Goal: Transaction & Acquisition: Purchase product/service

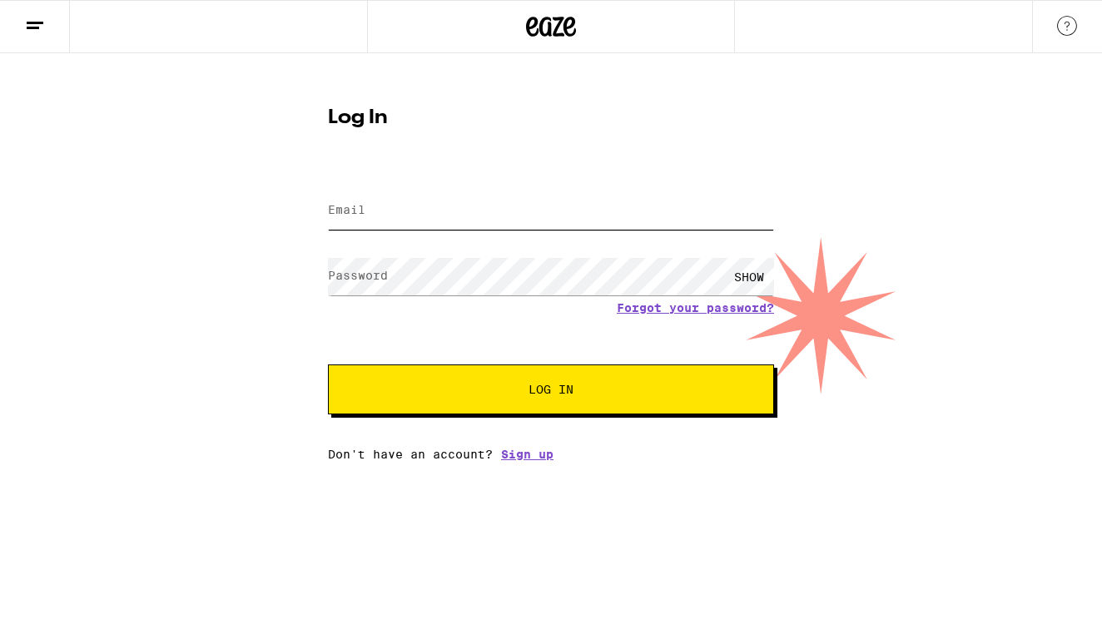
type input "[EMAIL_ADDRESS][DOMAIN_NAME]"
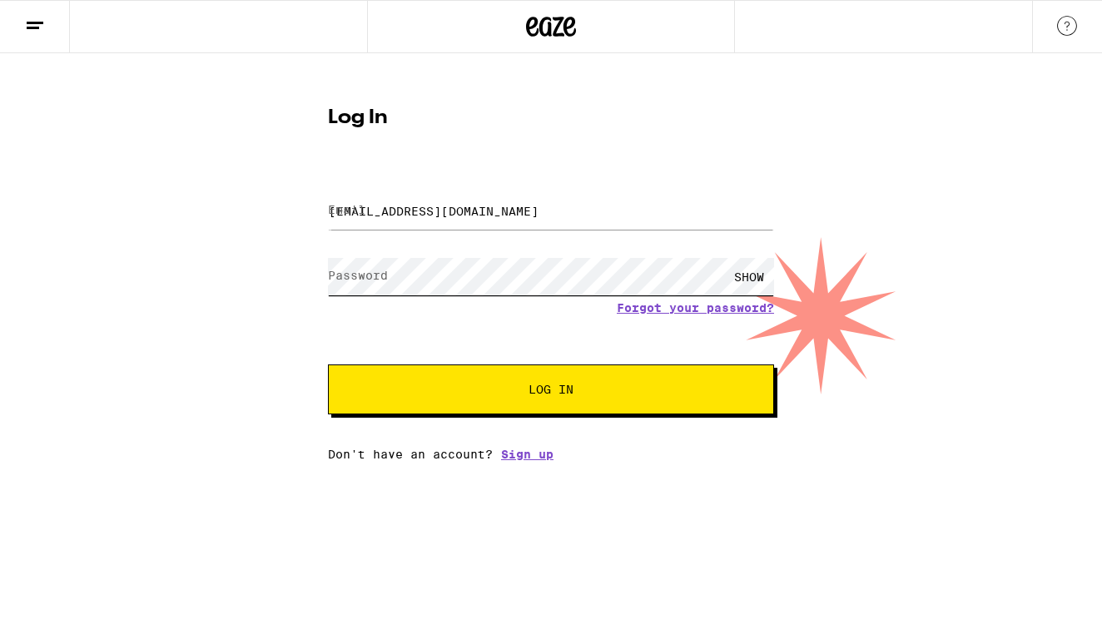
click at [551, 391] on button "Log In" at bounding box center [551, 389] width 446 height 50
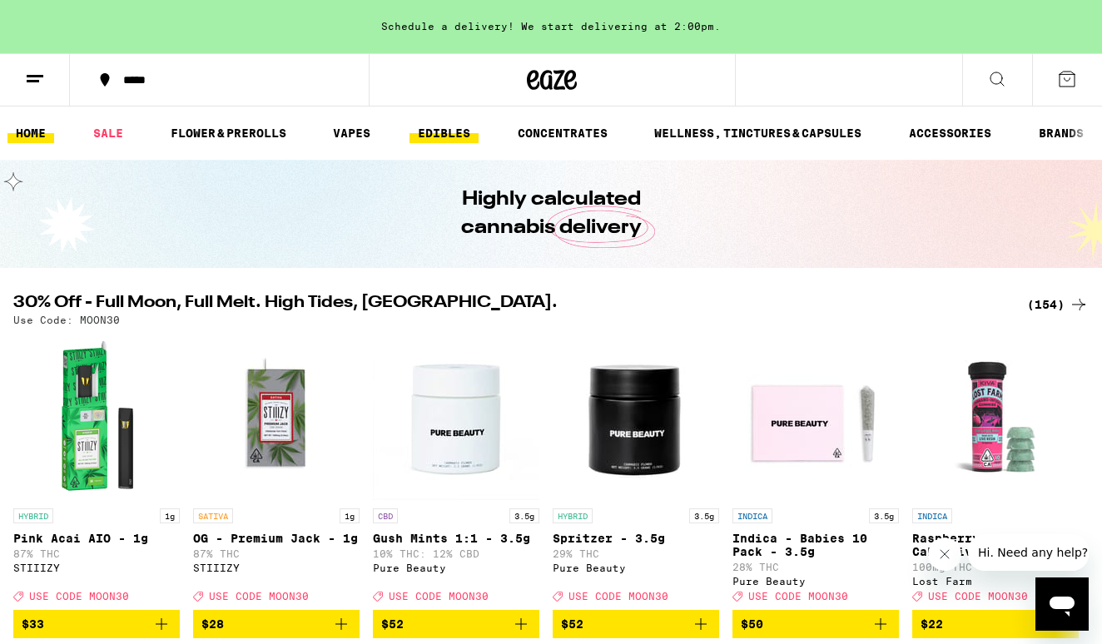
click at [448, 134] on link "EDIBLES" at bounding box center [443, 133] width 69 height 20
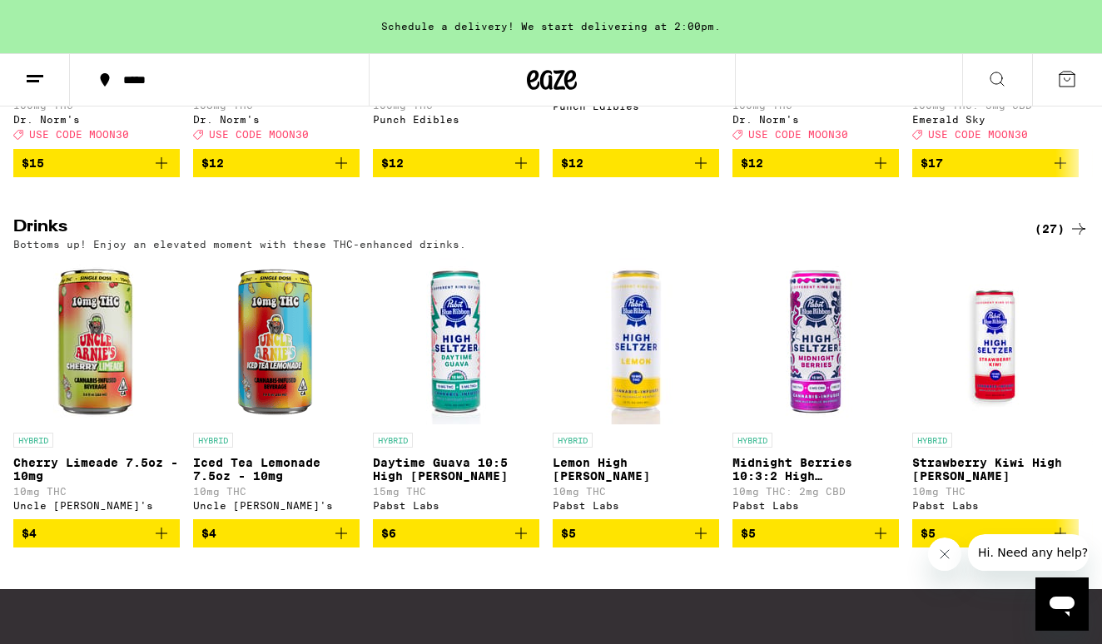
scroll to position [855, 0]
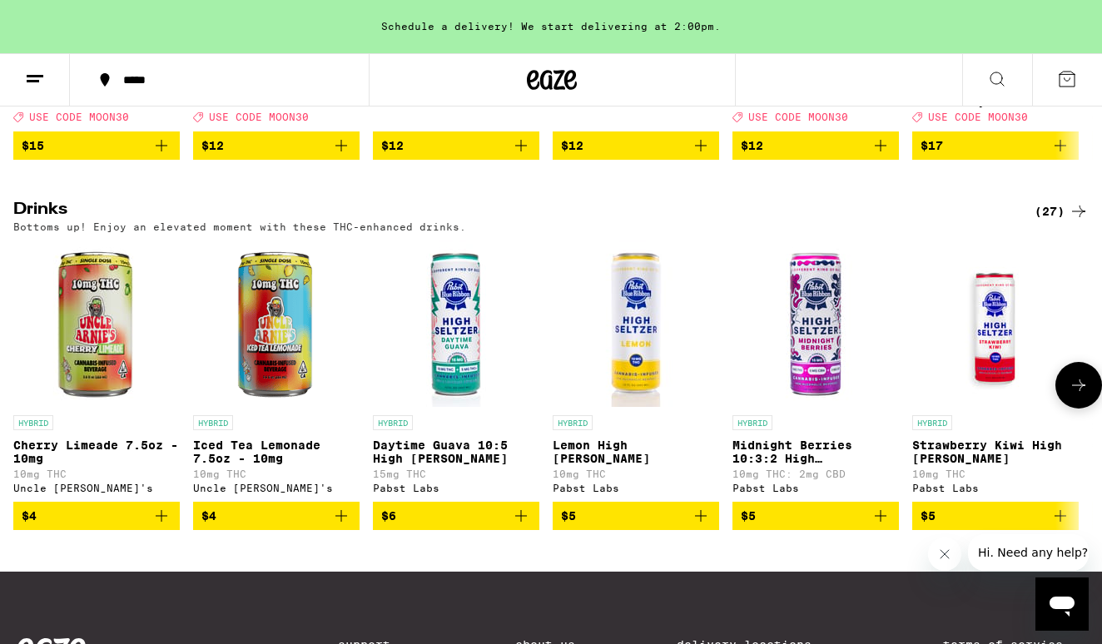
click at [1074, 409] on button at bounding box center [1078, 385] width 47 height 47
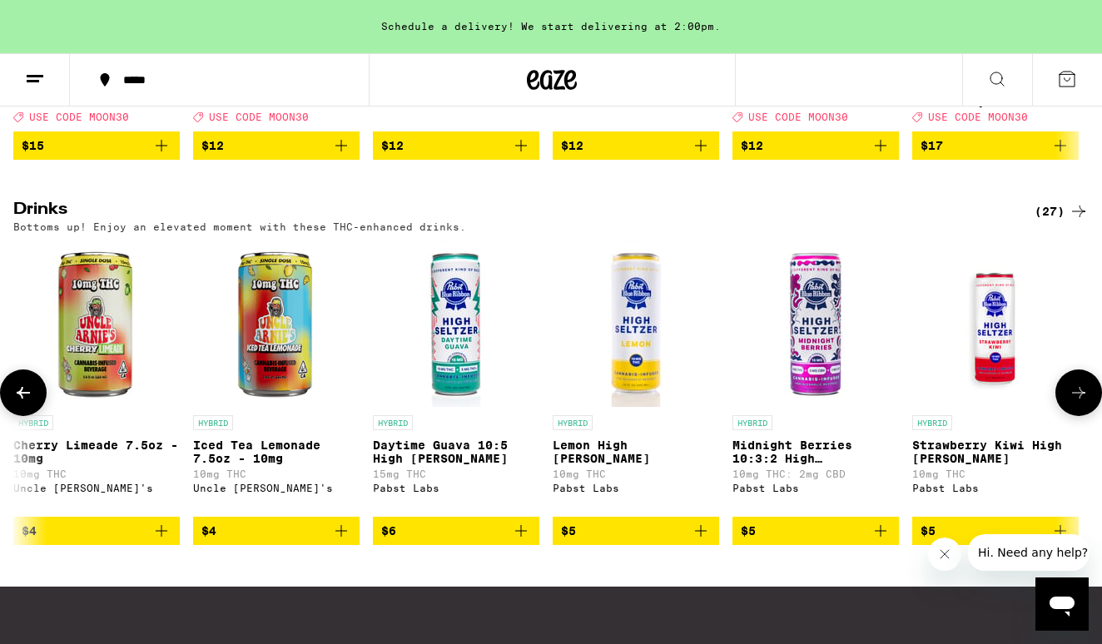
scroll to position [0, 894]
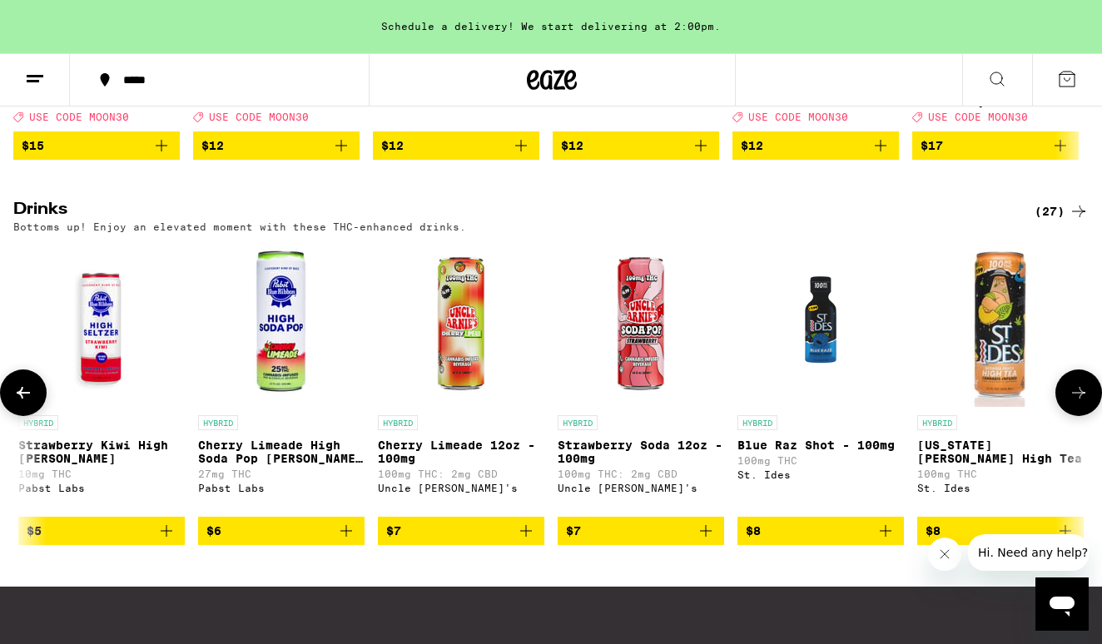
click at [1074, 403] on icon at bounding box center [1078, 393] width 20 height 20
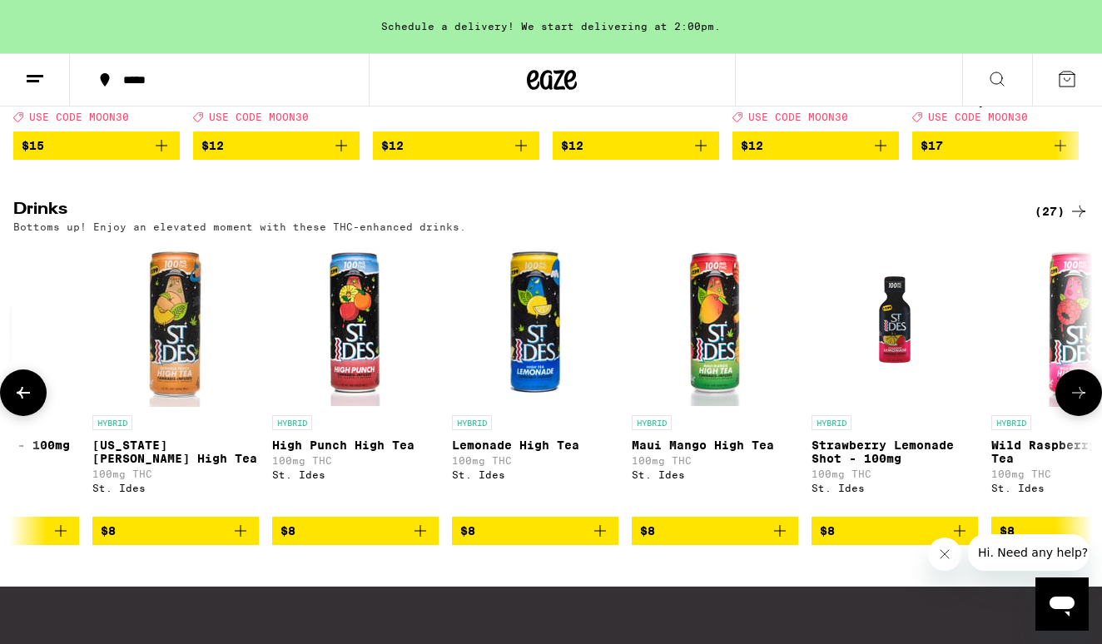
scroll to position [0, 1787]
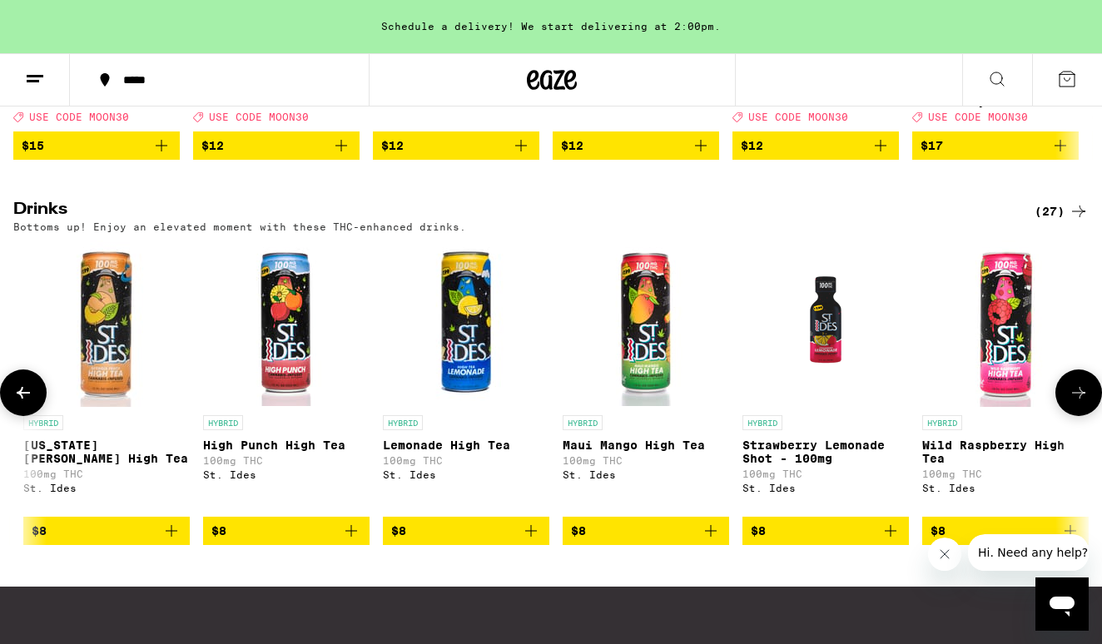
click at [1074, 403] on icon at bounding box center [1078, 393] width 20 height 20
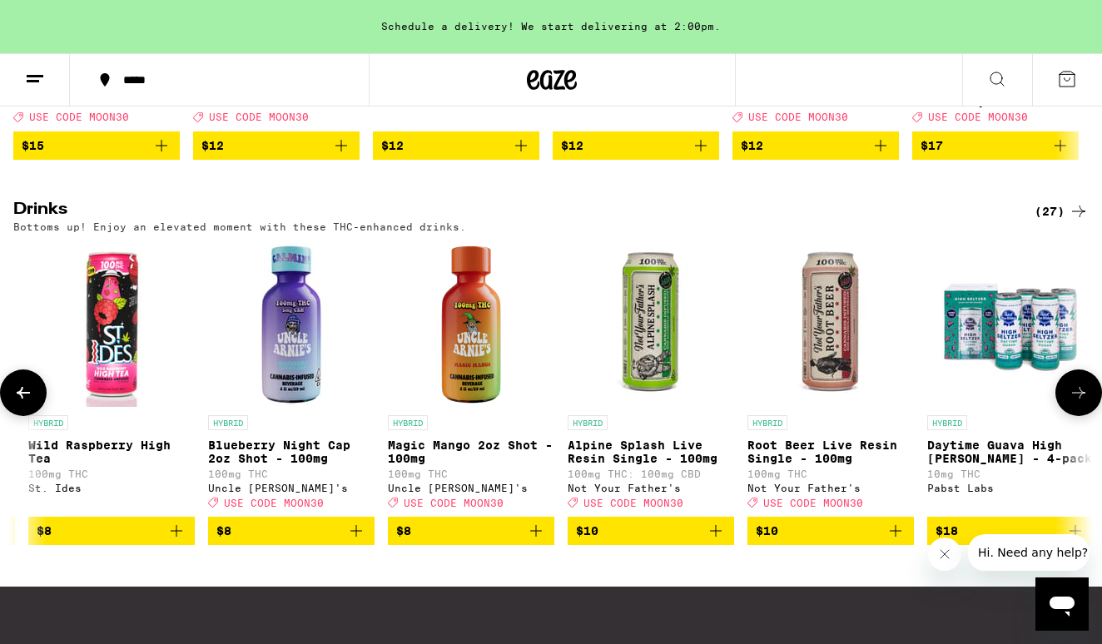
click at [1074, 403] on icon at bounding box center [1078, 393] width 20 height 20
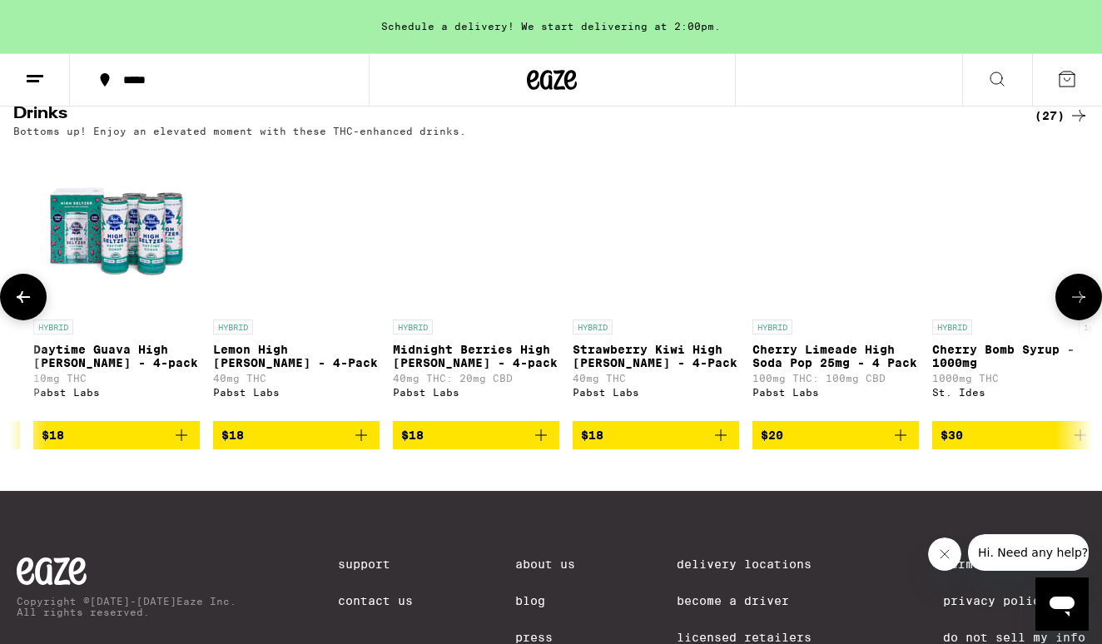
scroll to position [959, 0]
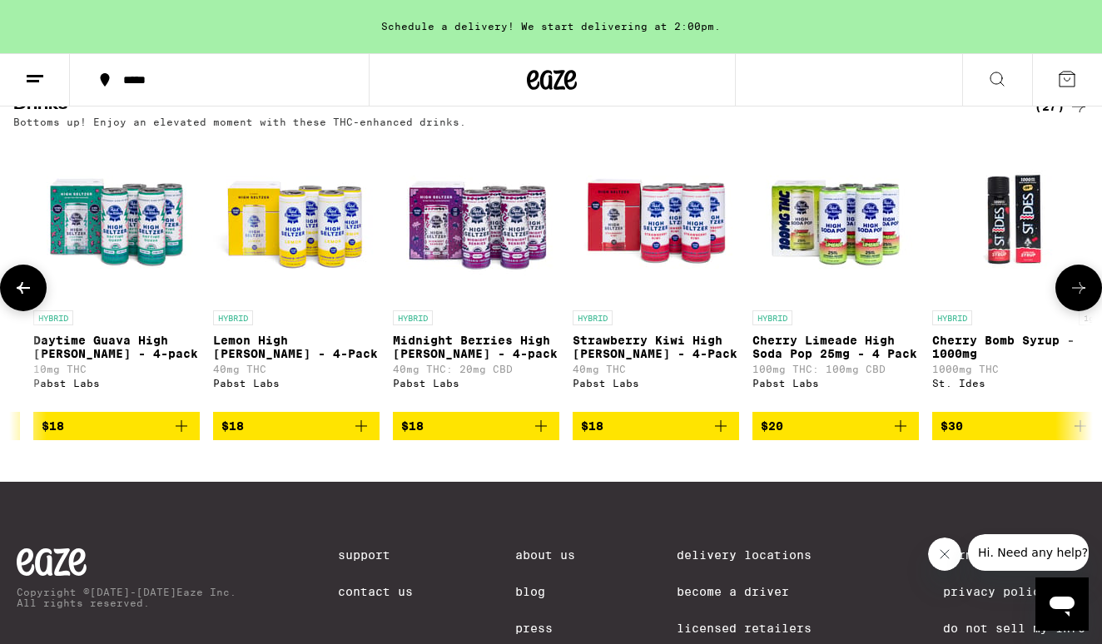
click at [725, 436] on icon "Add to bag" at bounding box center [721, 426] width 20 height 20
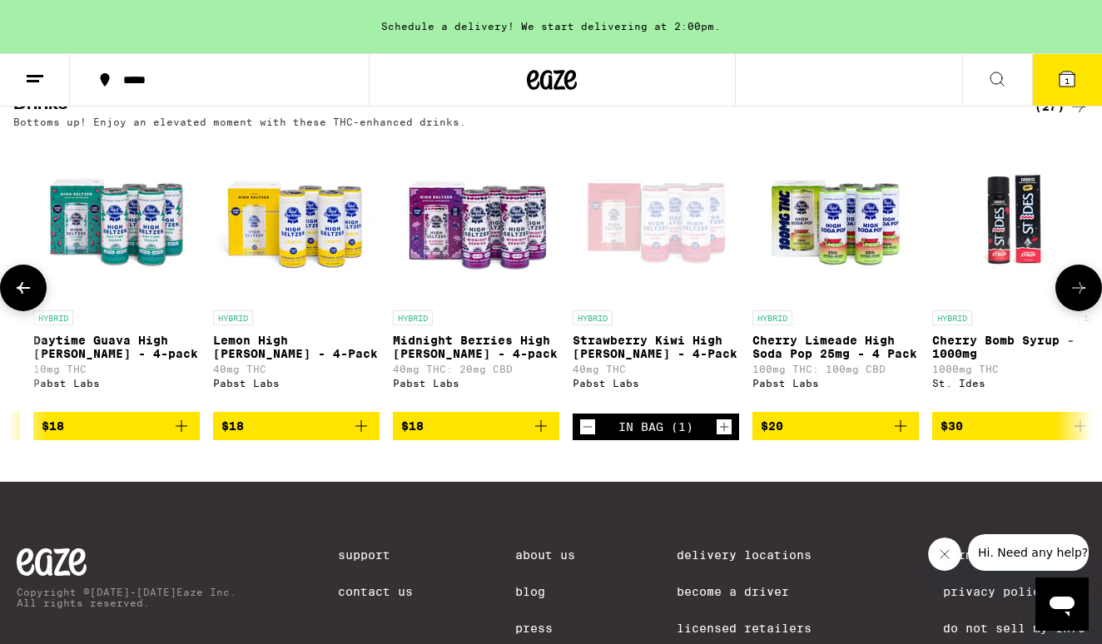
click at [725, 437] on icon "Increment" at bounding box center [723, 427] width 15 height 20
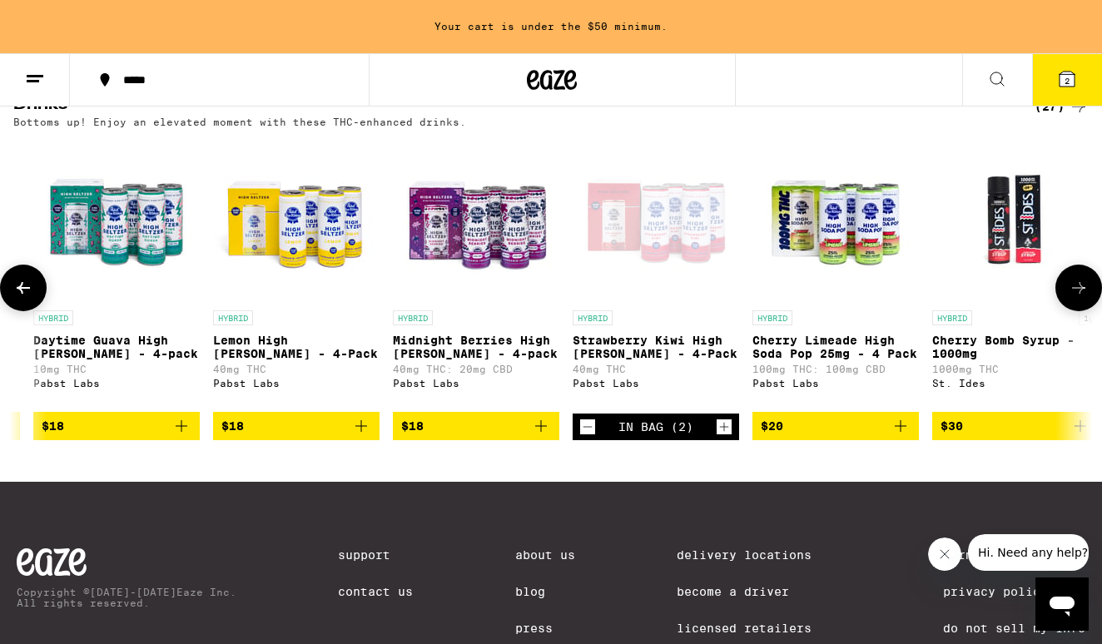
click at [725, 437] on icon "Increment" at bounding box center [723, 427] width 15 height 20
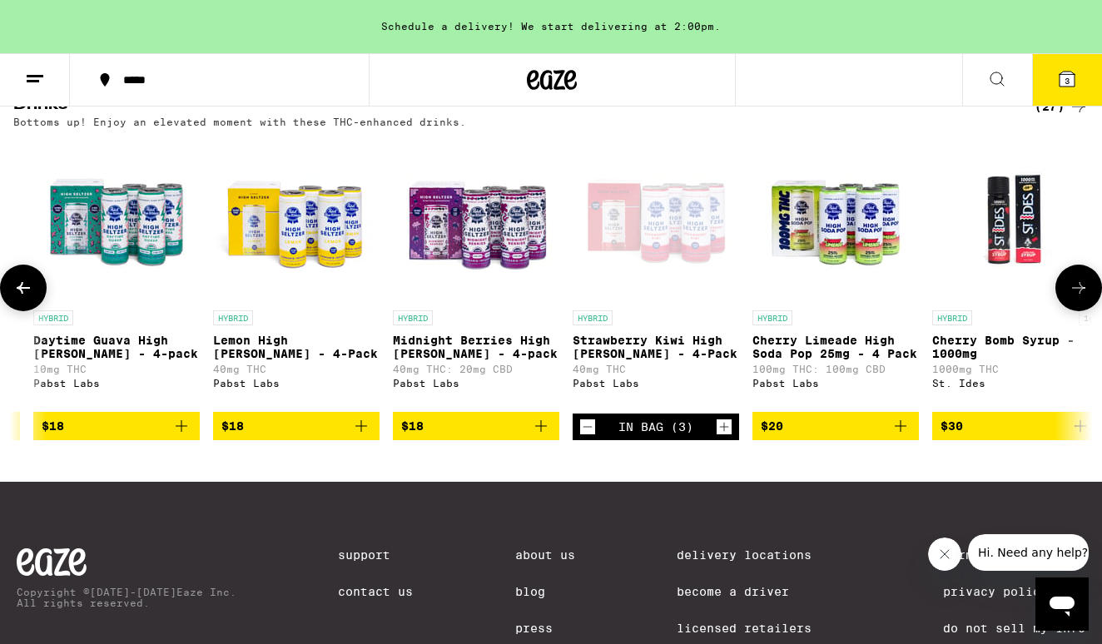
click at [725, 437] on icon "Increment" at bounding box center [723, 427] width 15 height 20
click at [903, 436] on icon "Add to bag" at bounding box center [900, 426] width 20 height 20
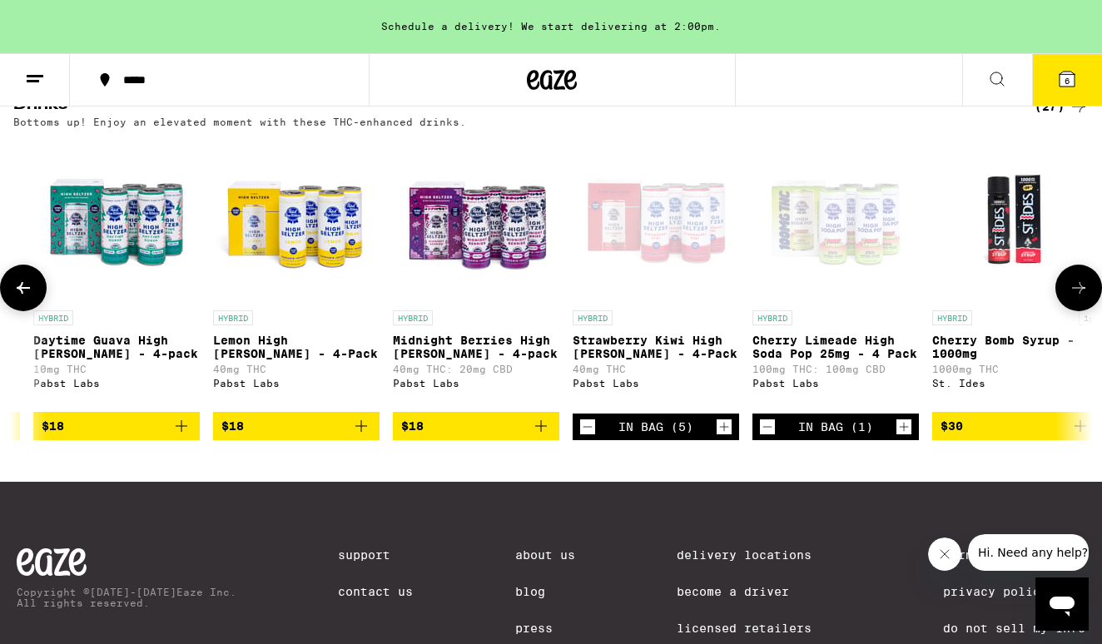
click at [903, 437] on icon "Increment" at bounding box center [903, 427] width 15 height 20
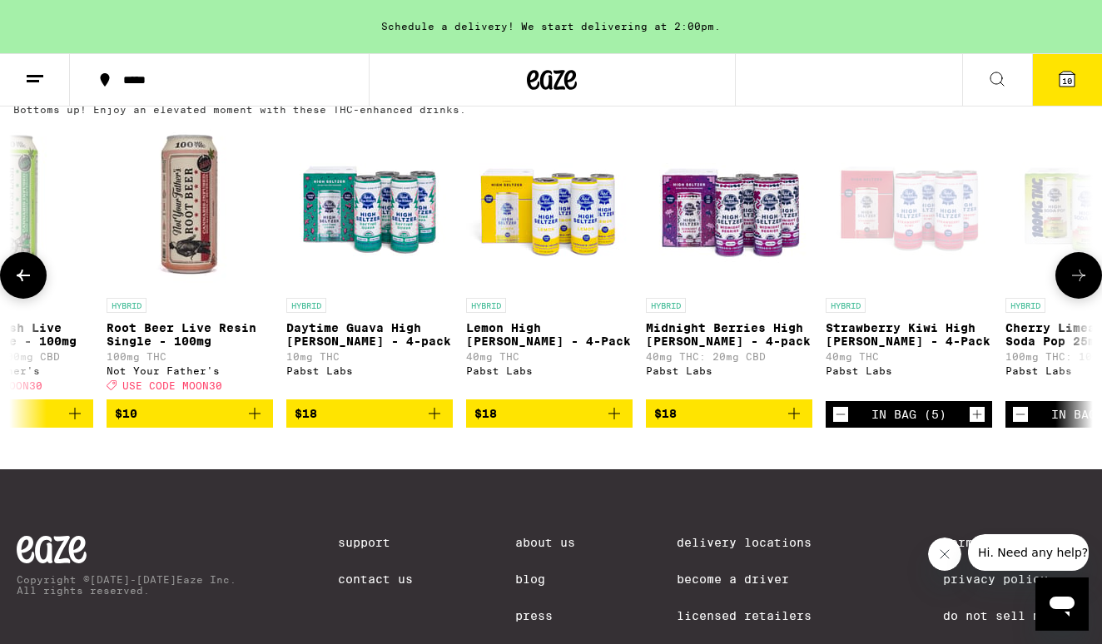
scroll to position [0, 3320]
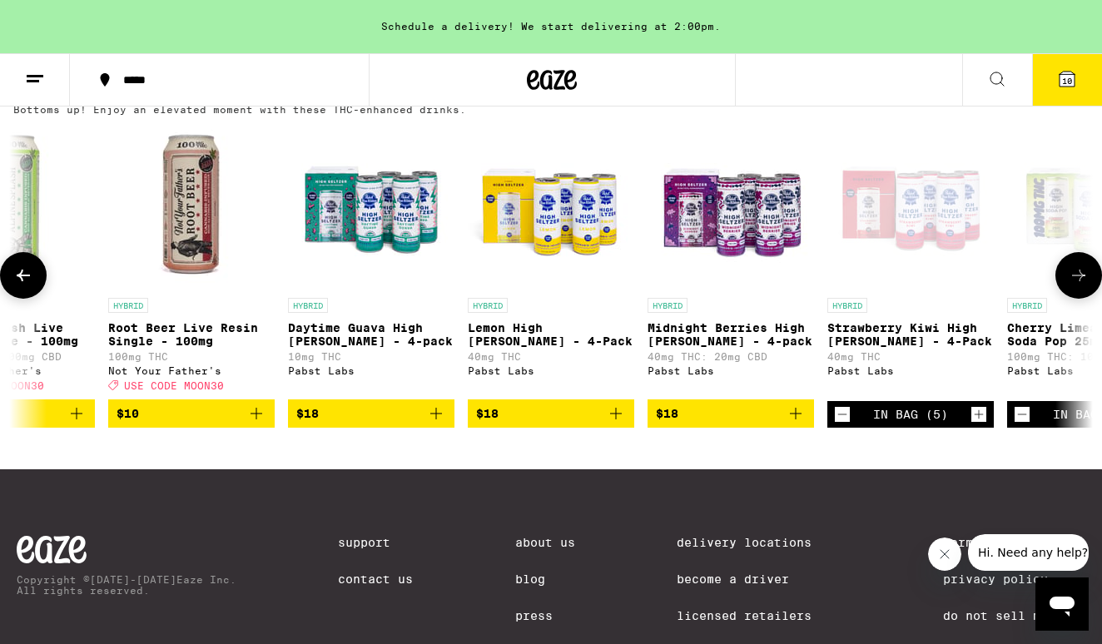
click at [796, 424] on icon "Add to bag" at bounding box center [795, 414] width 20 height 20
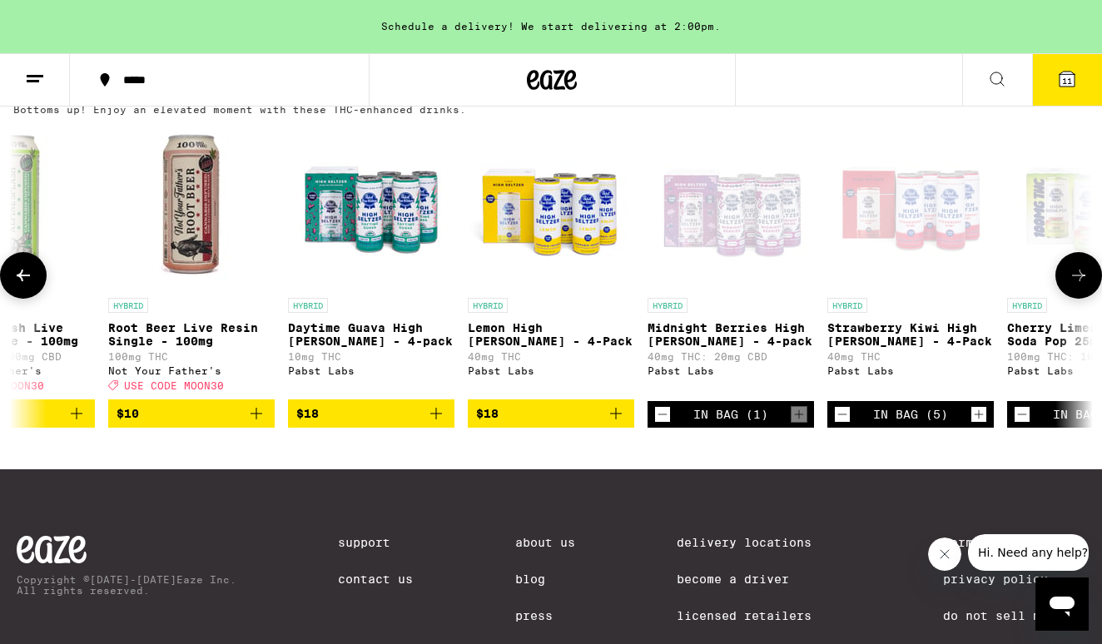
click at [617, 419] on icon "Add to bag" at bounding box center [616, 414] width 12 height 12
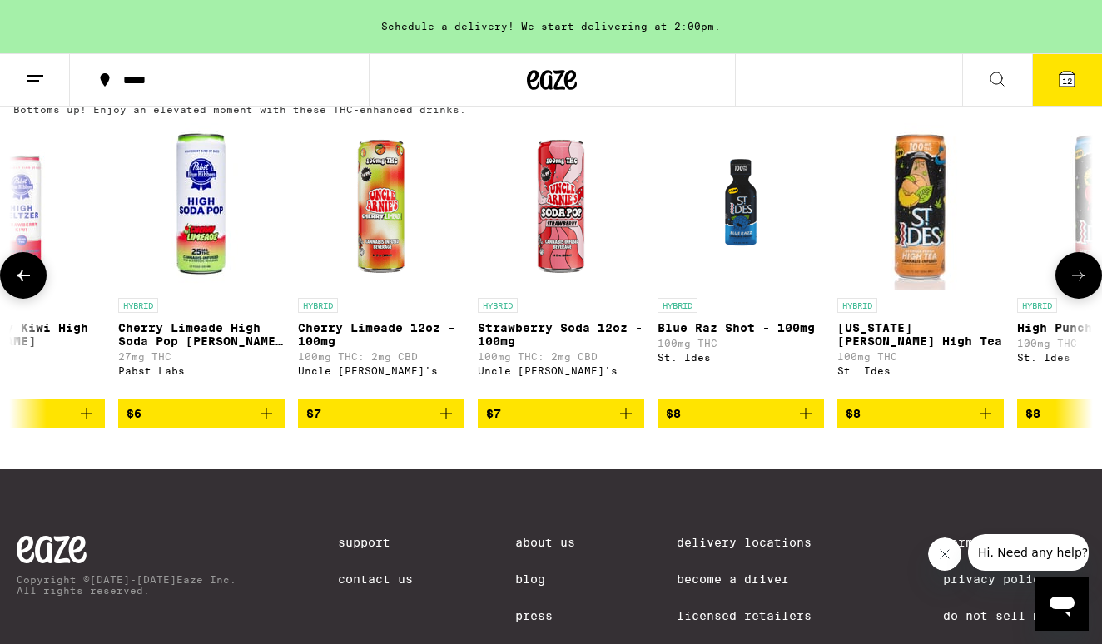
scroll to position [0, 969]
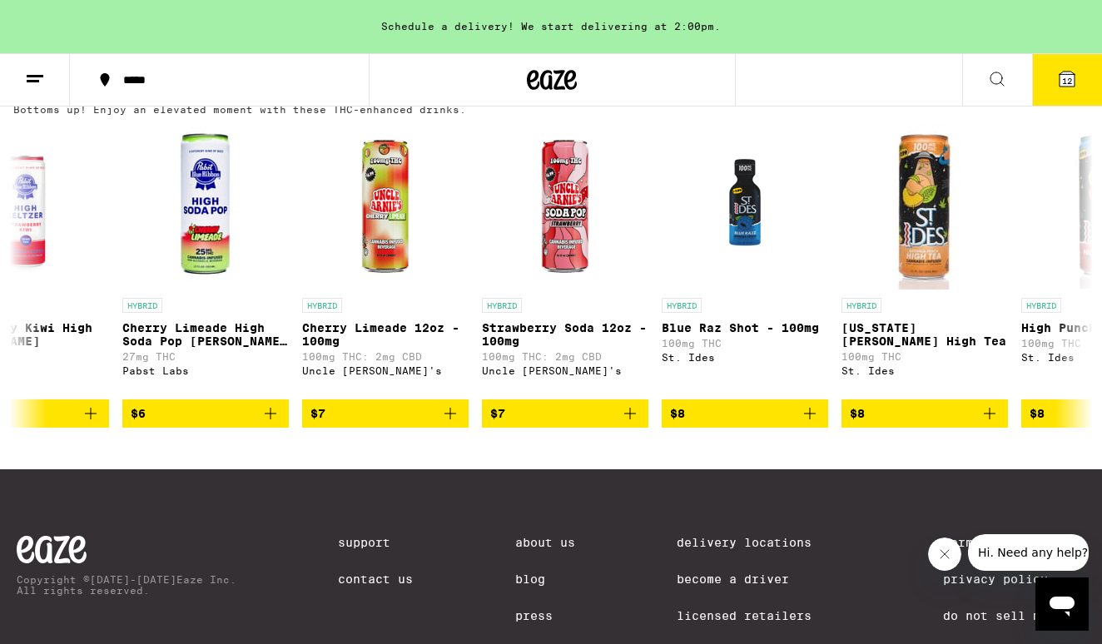
click at [1072, 82] on span "12" at bounding box center [1067, 81] width 10 height 10
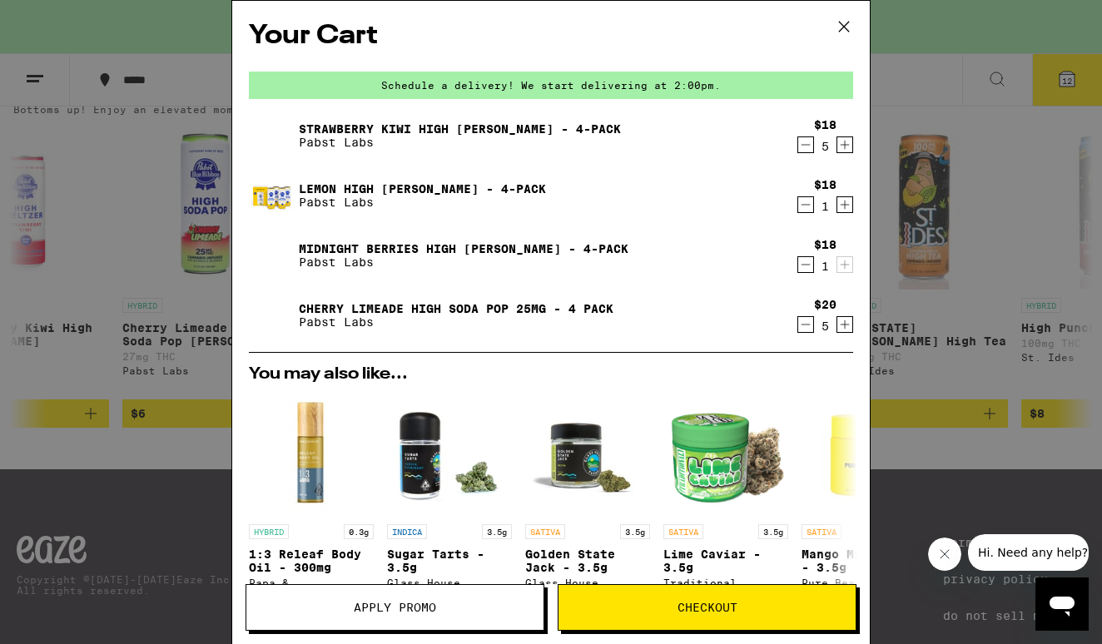
click at [411, 602] on span "Apply Promo" at bounding box center [395, 608] width 82 height 12
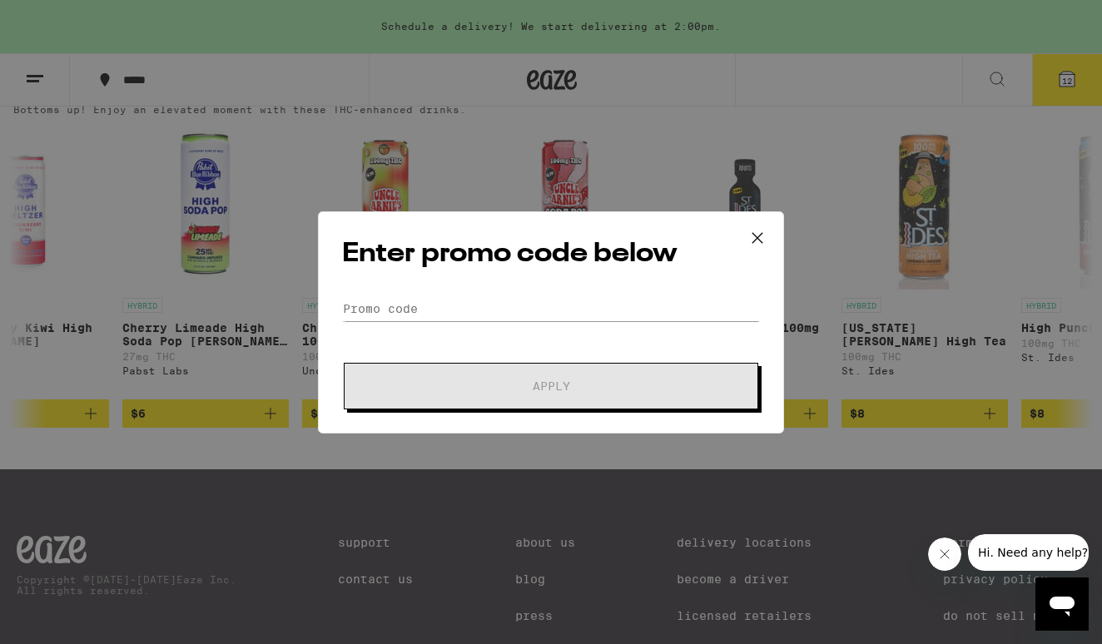
click at [757, 234] on icon at bounding box center [757, 237] width 25 height 25
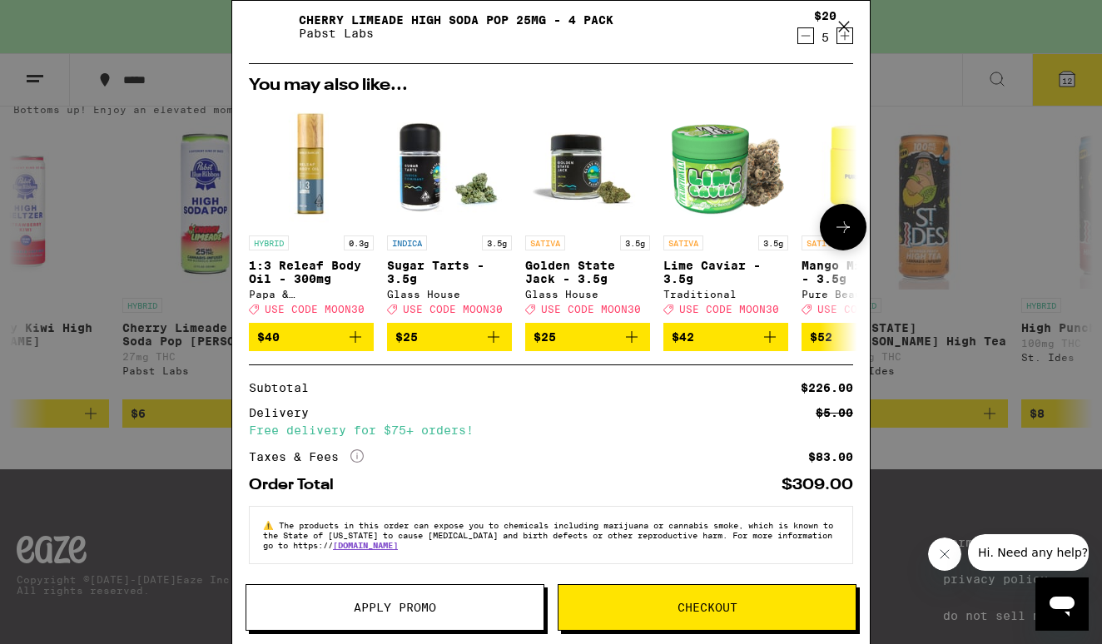
scroll to position [304, 0]
click at [696, 609] on span "Checkout" at bounding box center [707, 608] width 60 height 12
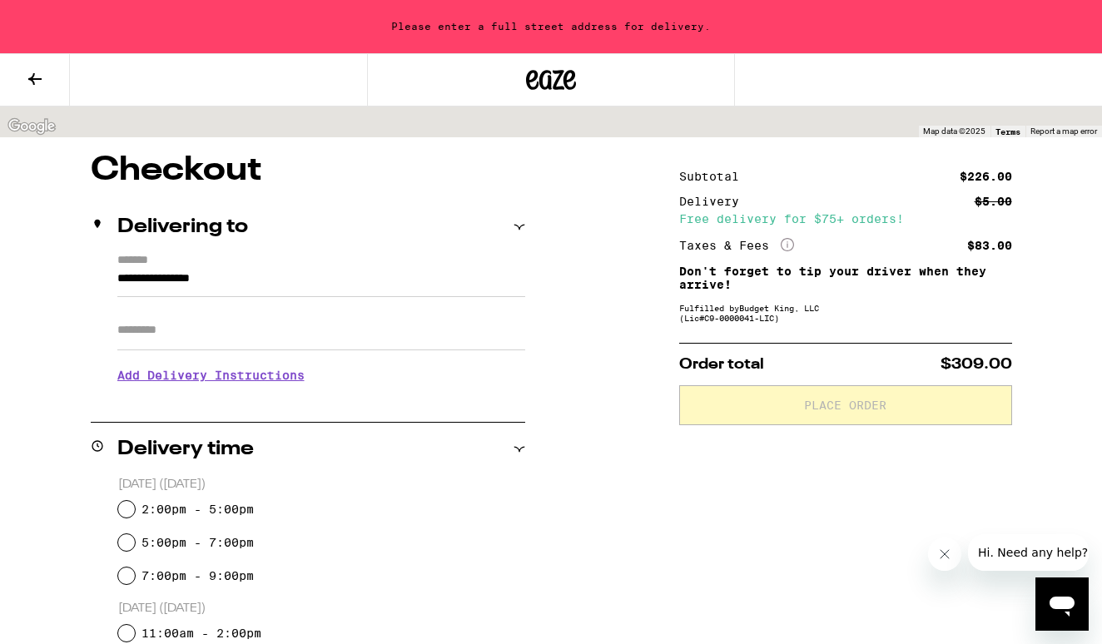
scroll to position [97, 0]
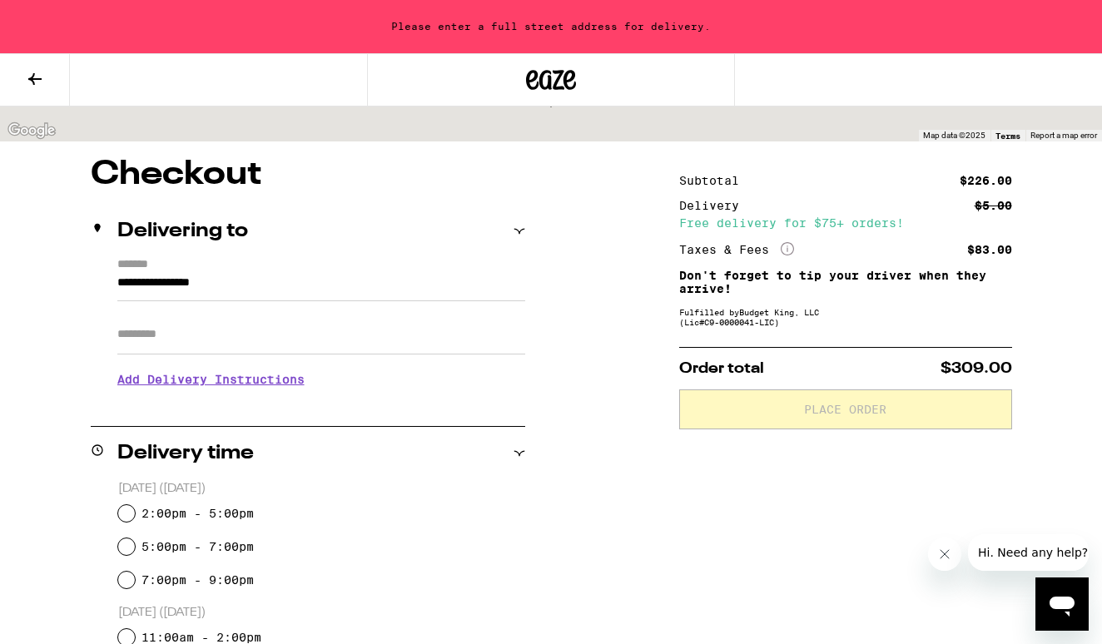
click at [279, 287] on input "**********" at bounding box center [321, 287] width 408 height 28
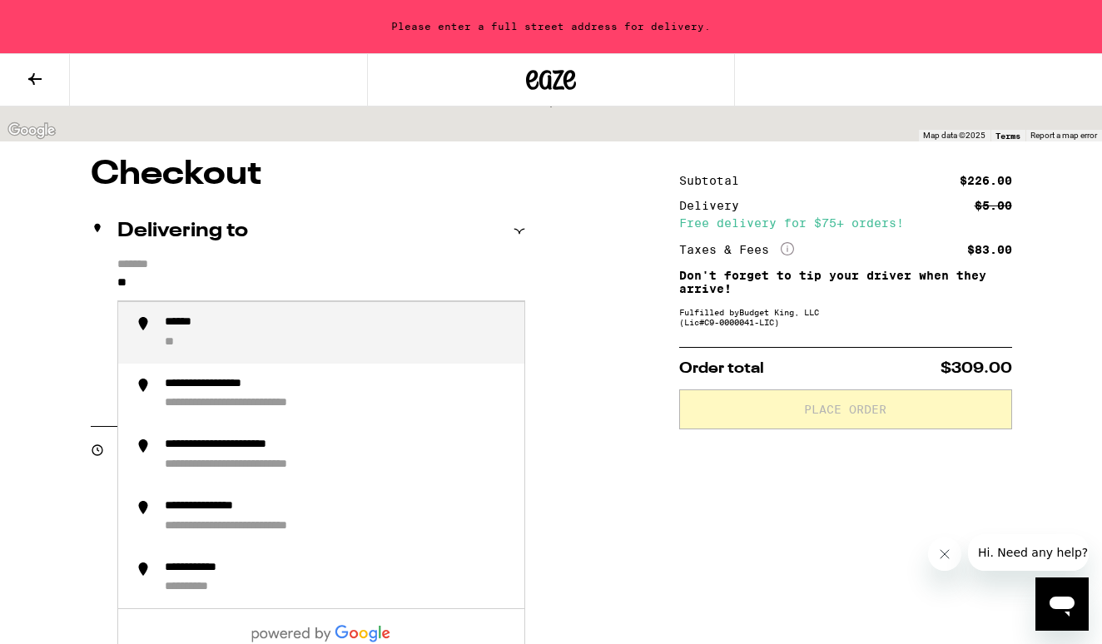
type input "*"
click at [271, 330] on div "**********" at bounding box center [338, 332] width 346 height 35
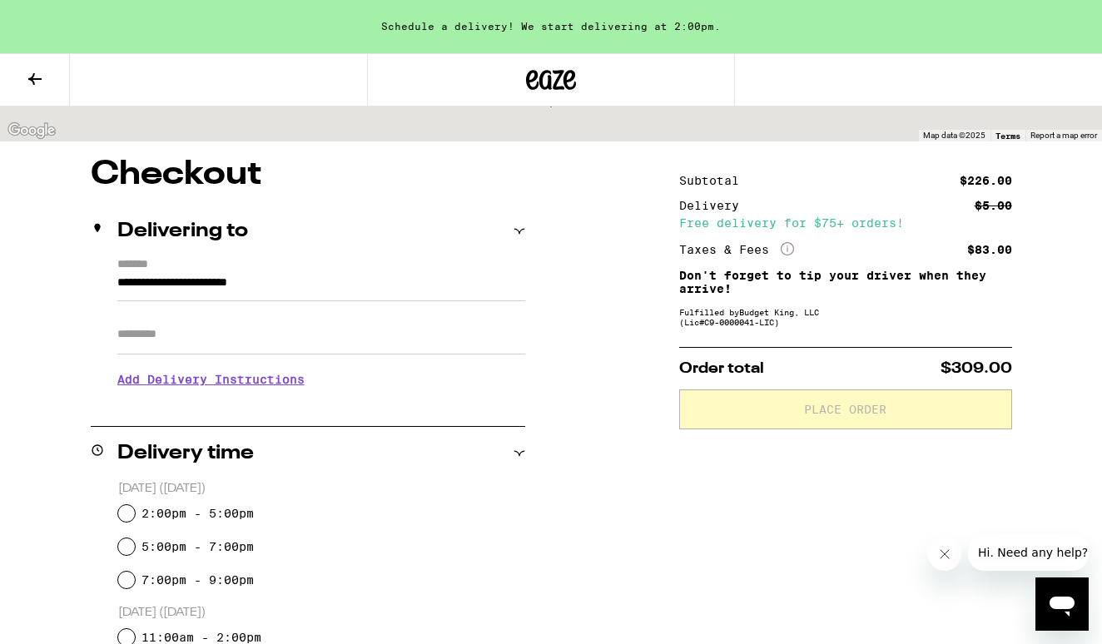
type input "**********"
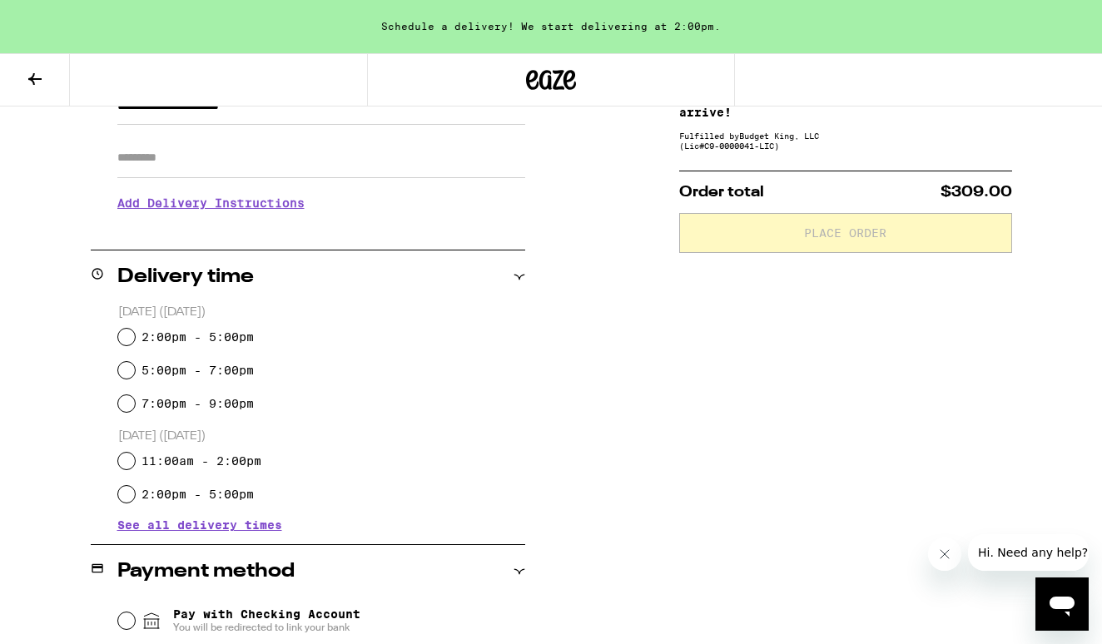
scroll to position [274, 0]
click at [126, 336] on input "2:00pm - 5:00pm" at bounding box center [126, 336] width 17 height 17
radio input "true"
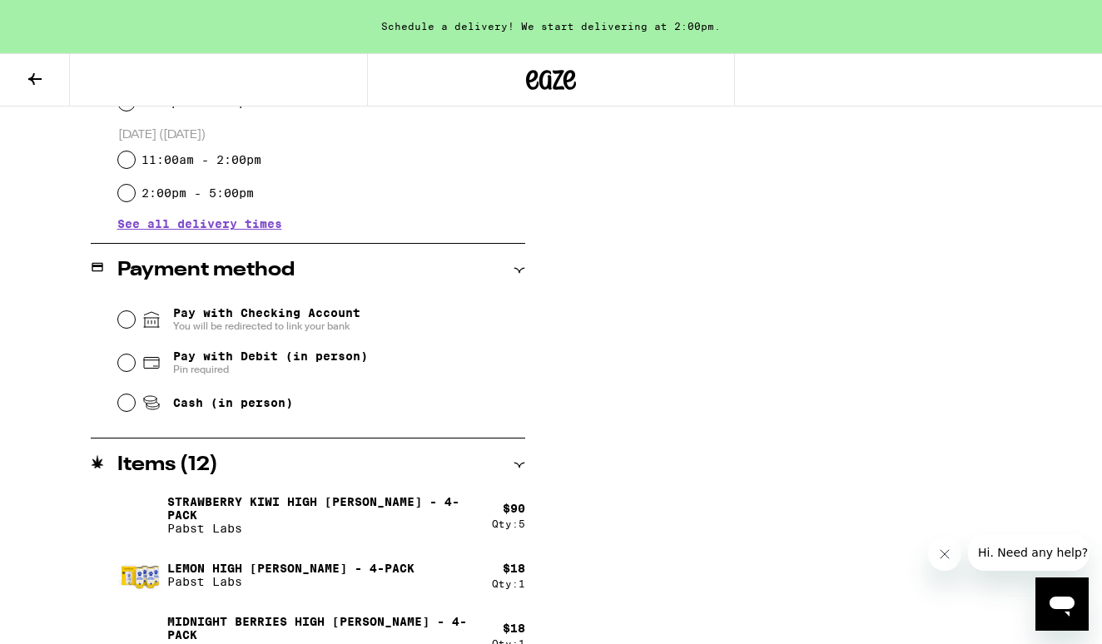
scroll to position [577, 0]
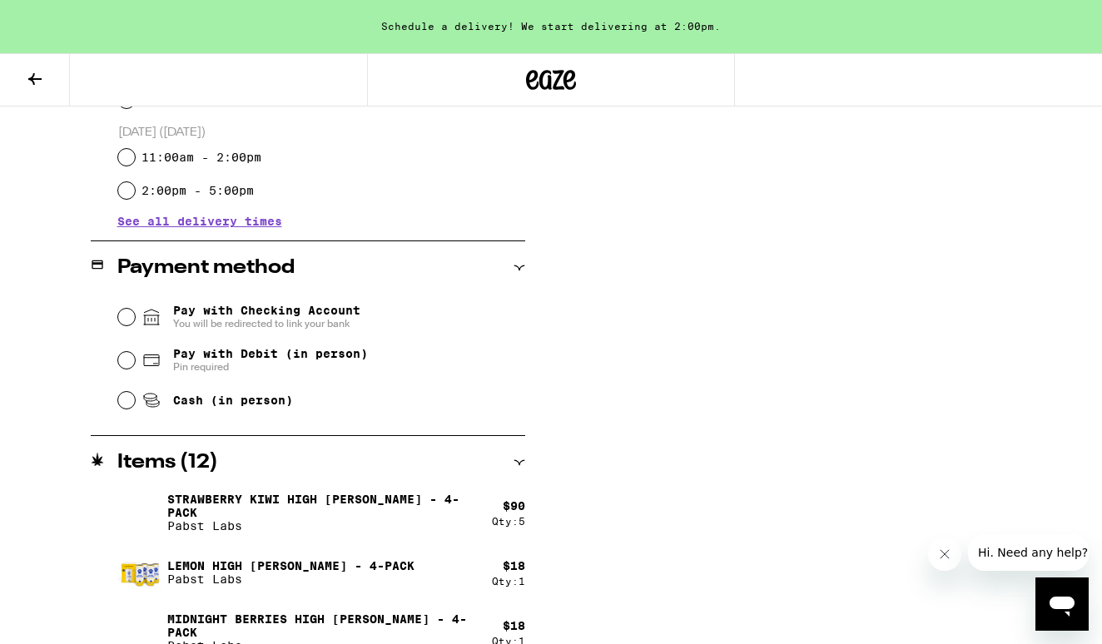
click at [127, 399] on input "Cash (in person)" at bounding box center [126, 400] width 17 height 17
radio input "true"
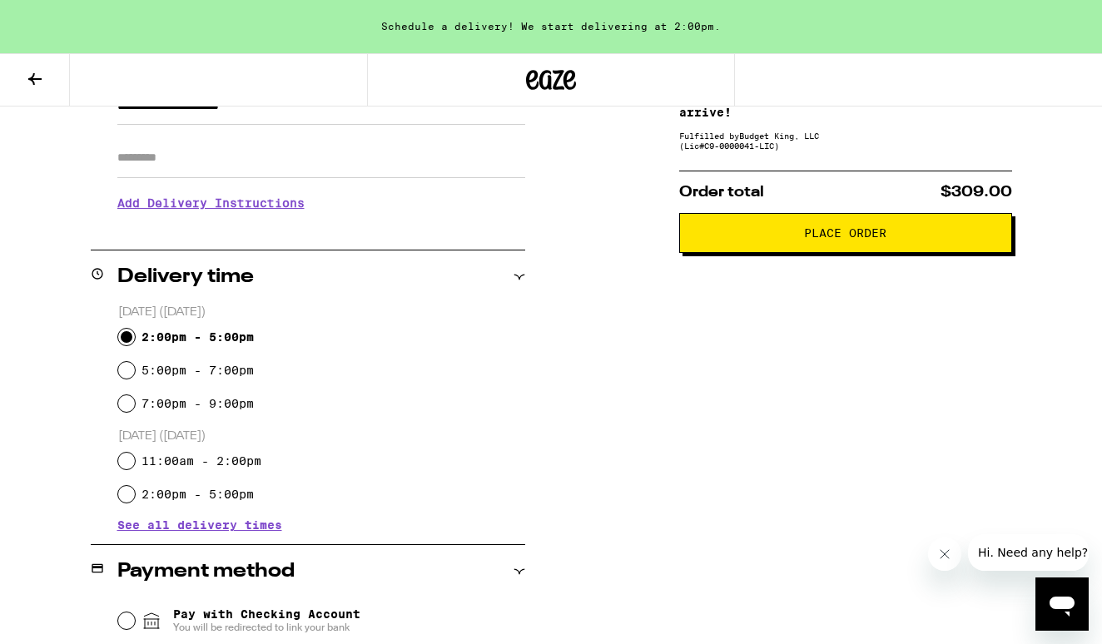
scroll to position [270, 0]
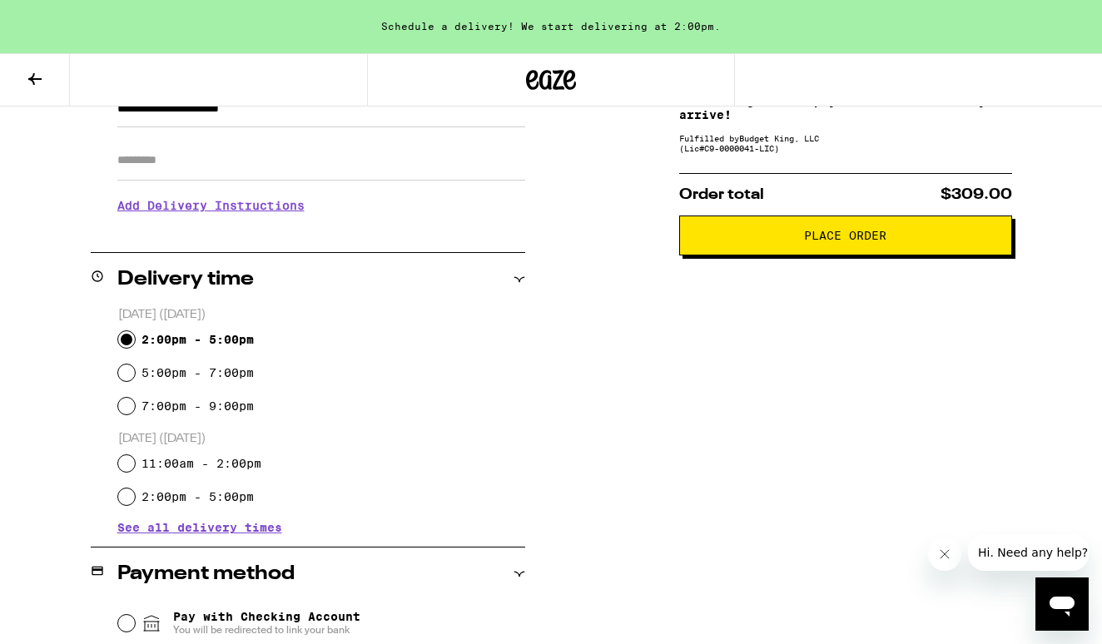
click at [804, 241] on span "Place Order" at bounding box center [845, 236] width 82 height 12
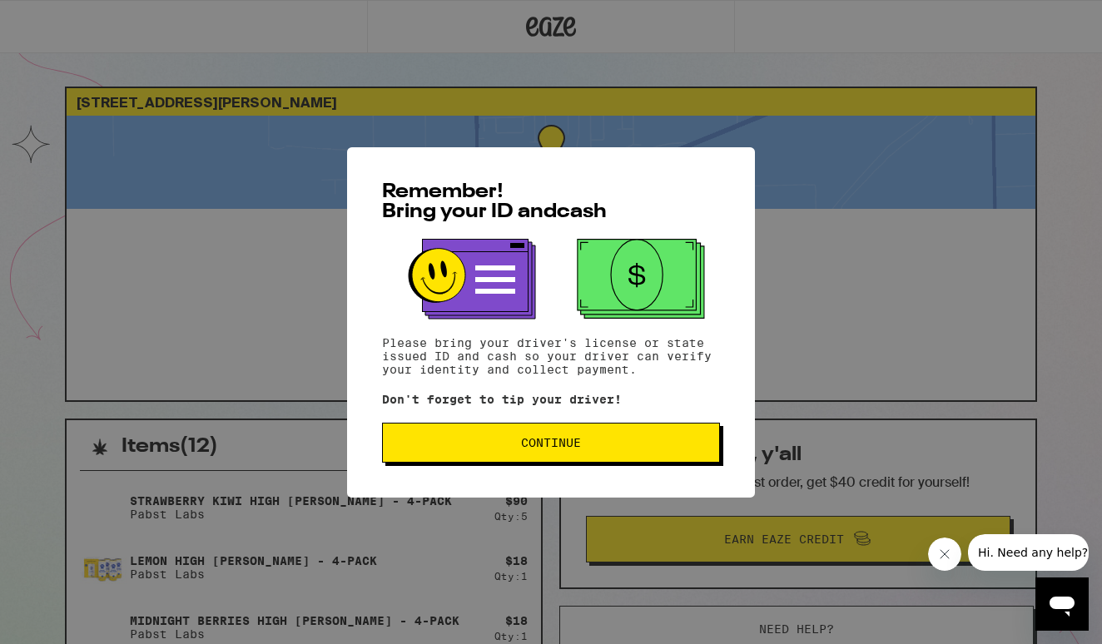
click at [538, 438] on button "Continue" at bounding box center [551, 443] width 338 height 40
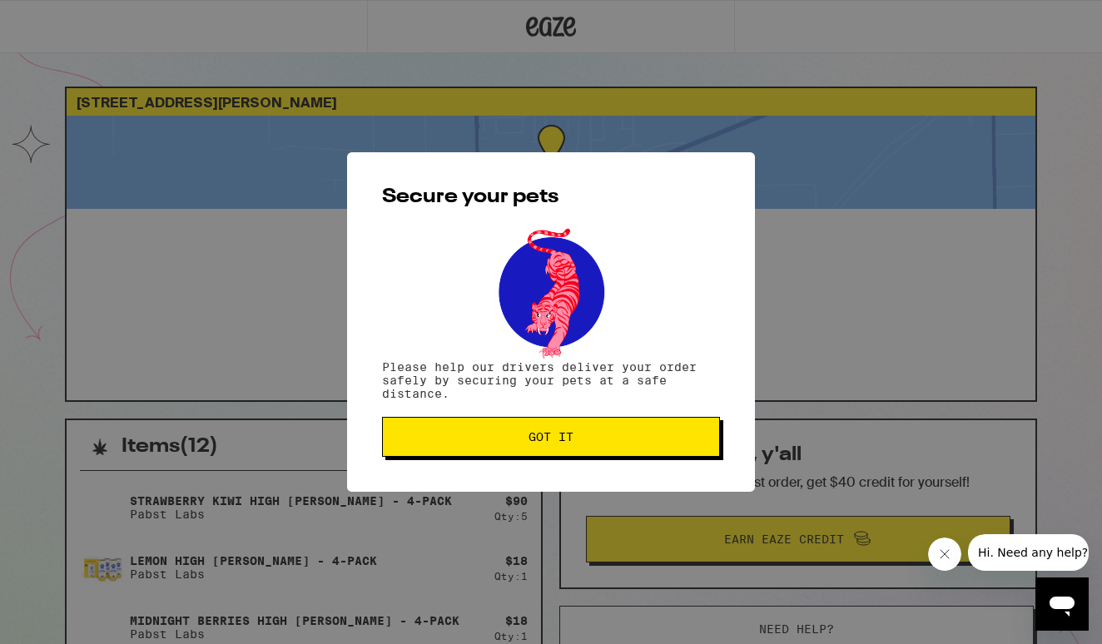
click at [538, 438] on span "Got it" at bounding box center [550, 437] width 45 height 12
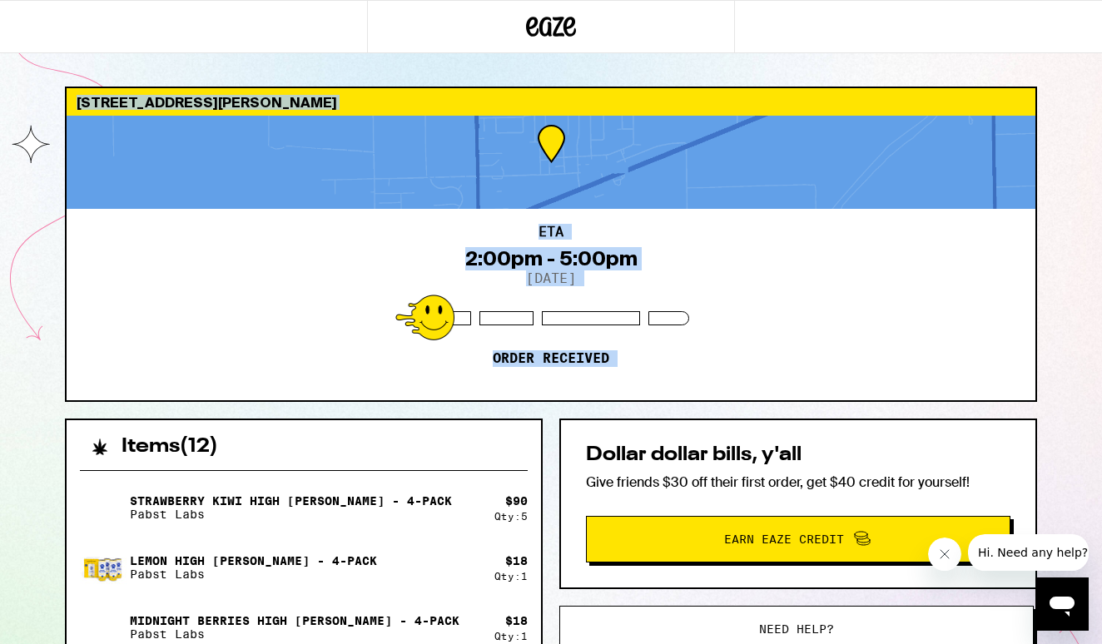
drag, startPoint x: 398, startPoint y: 263, endPoint x: 240, endPoint y: 47, distance: 267.5
click at [251, 62] on div "5078 [PERSON_NAME] Linden 95236 ETA 2:00pm - 5:00pm [DATE] Order received Items…" at bounding box center [551, 477] width 1102 height 955
